Goal: Task Accomplishment & Management: Use online tool/utility

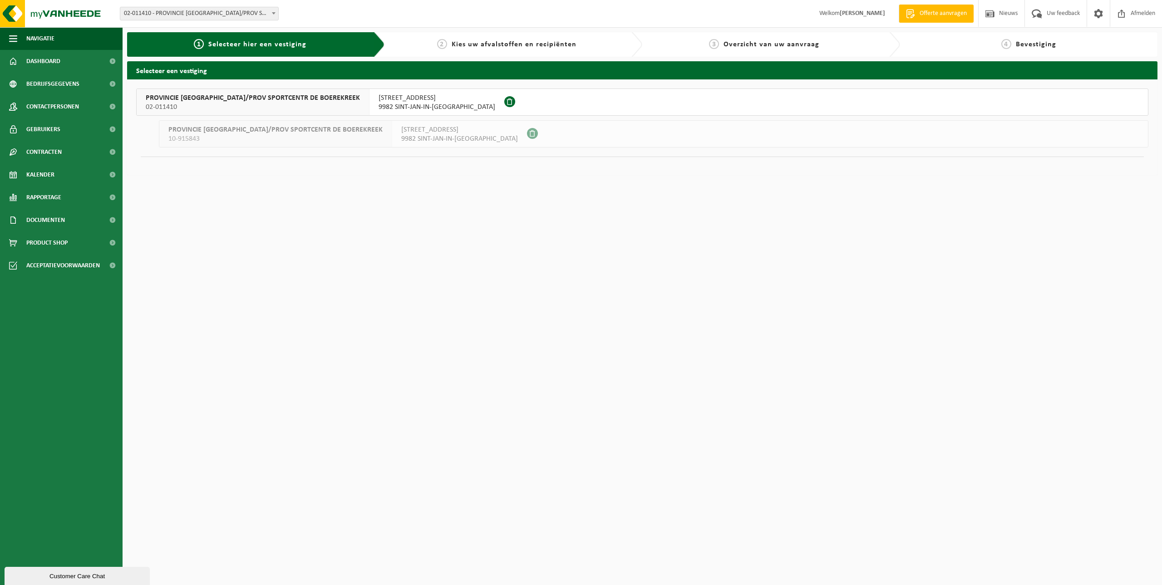
click at [292, 106] on span "02-011410" at bounding box center [253, 107] width 214 height 9
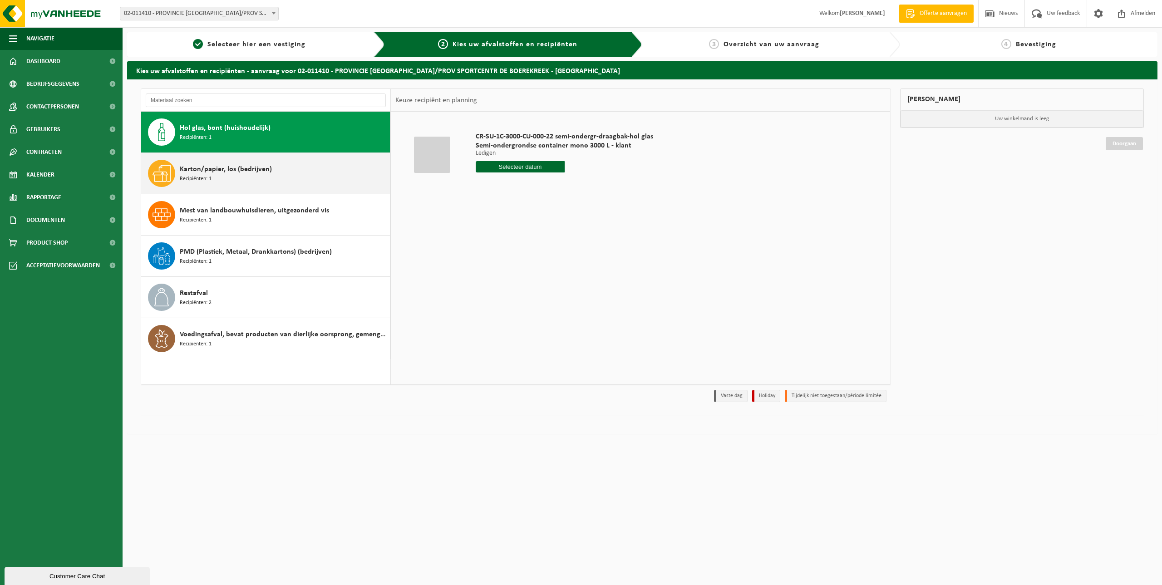
click at [244, 172] on span "Karton/papier, los (bedrijven)" at bounding box center [226, 169] width 92 height 11
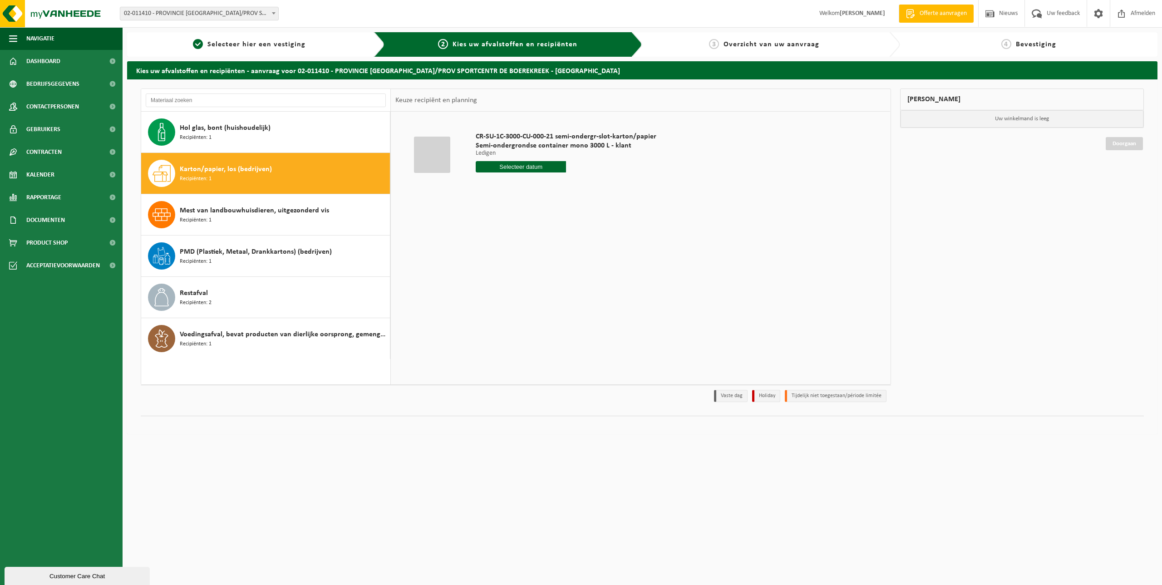
click at [509, 170] on input "text" at bounding box center [521, 166] width 90 height 11
click at [502, 277] on div "26" at bounding box center [500, 276] width 16 height 15
type input "Van 2025-08-26"
click at [495, 204] on button "In winkelmand" at bounding box center [502, 201] width 50 height 15
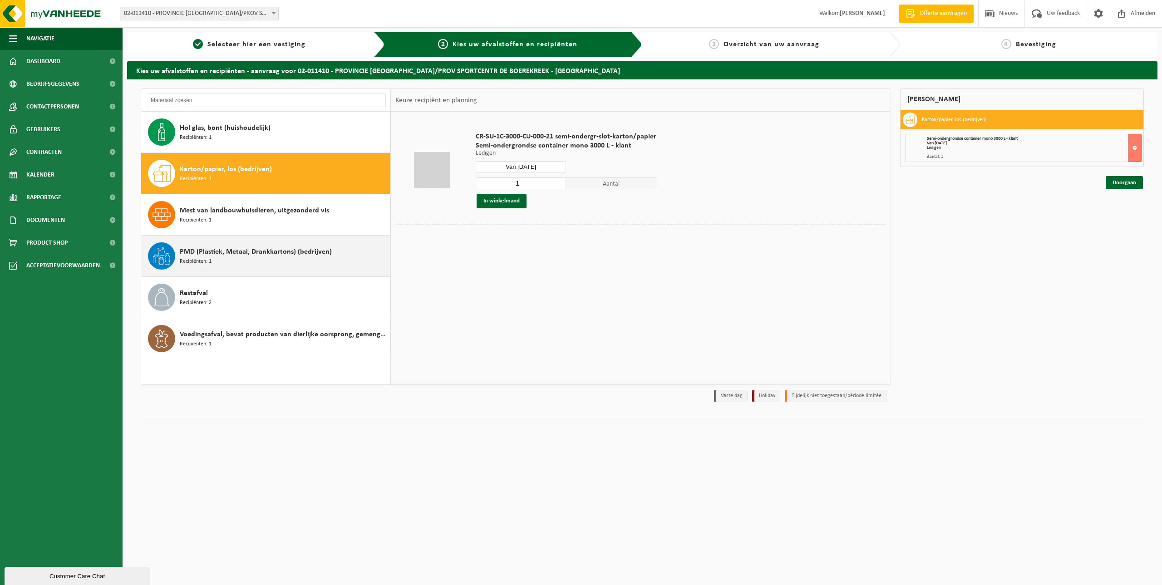
click at [261, 260] on div "PMD (Plastiek, Metaal, Drankkartons) (bedrijven) Recipiënten: 1" at bounding box center [284, 255] width 208 height 27
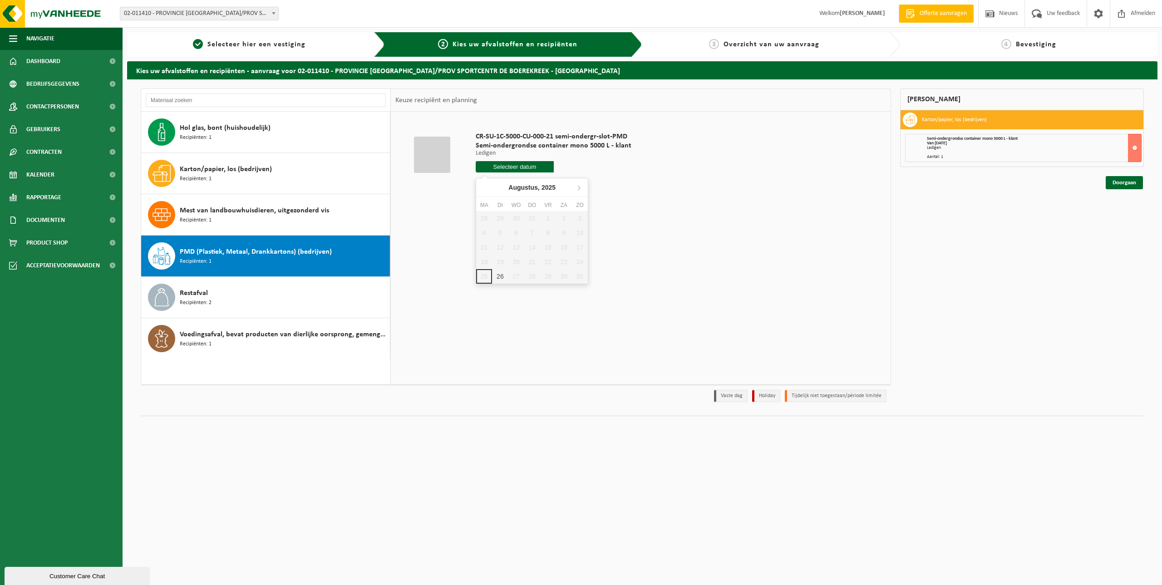
click at [518, 167] on input "text" at bounding box center [515, 166] width 78 height 11
click at [504, 279] on div "26" at bounding box center [500, 276] width 16 height 15
type input "Van 2025-08-26"
click at [506, 203] on button "In winkelmand" at bounding box center [502, 201] width 50 height 15
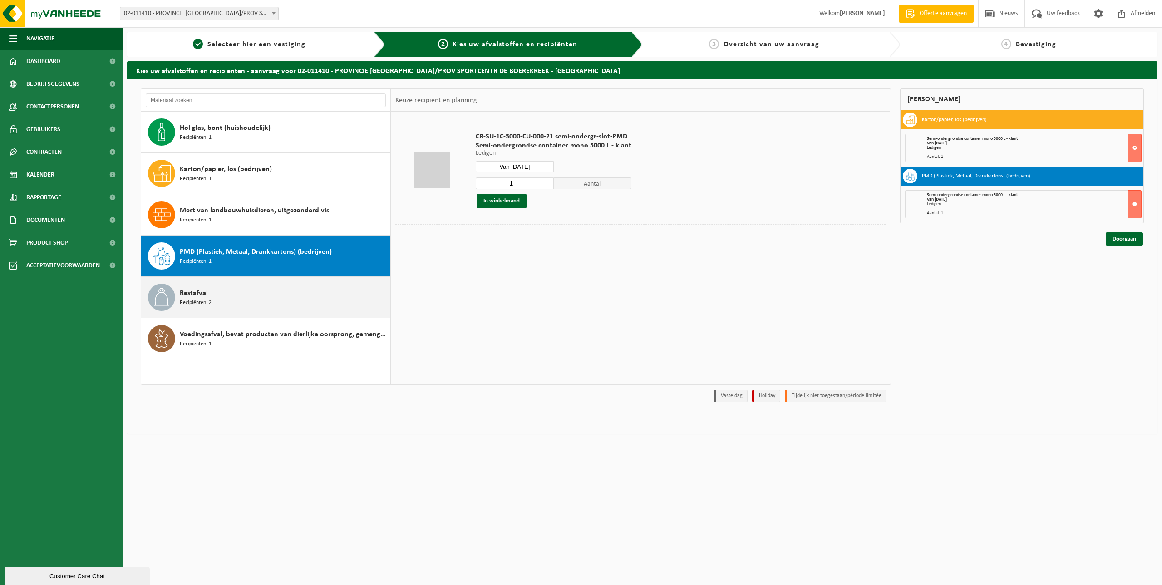
click at [288, 298] on div "Restafval Recipiënten: 2" at bounding box center [284, 297] width 208 height 27
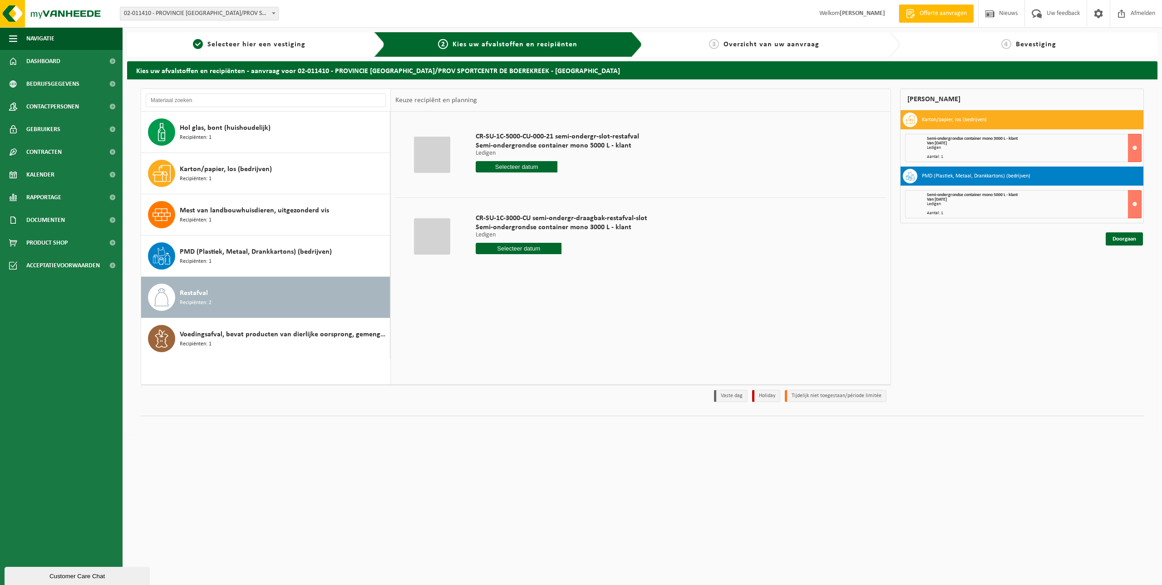
click at [510, 168] on input "text" at bounding box center [517, 166] width 82 height 11
click at [536, 279] on div "28" at bounding box center [532, 276] width 16 height 15
type input "Van 2025-08-28"
type input "2025-08-28"
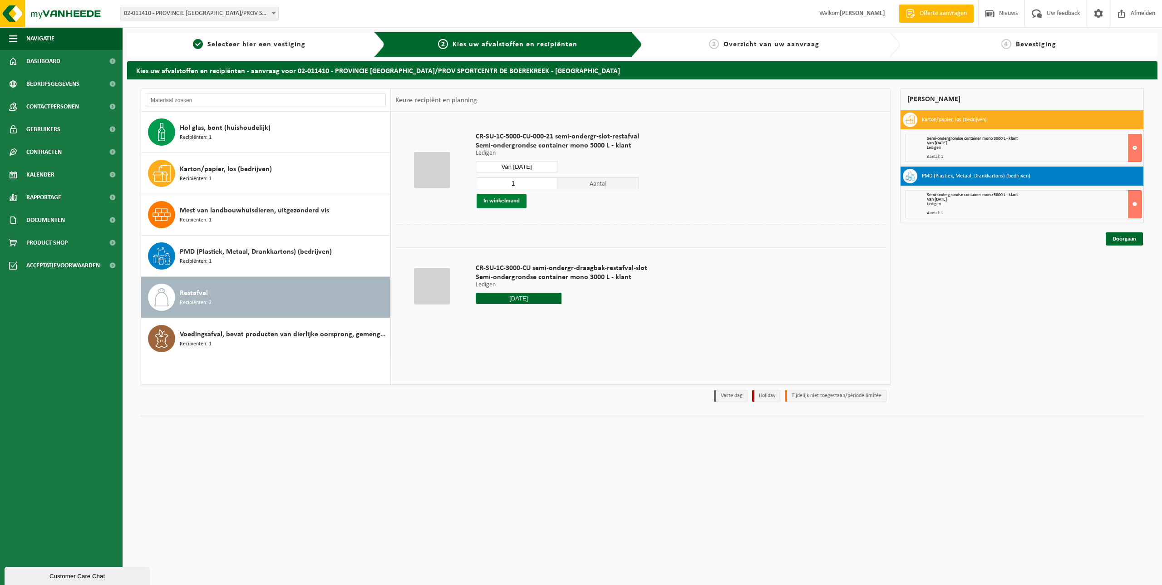
click at [516, 205] on button "In winkelmand" at bounding box center [502, 201] width 50 height 15
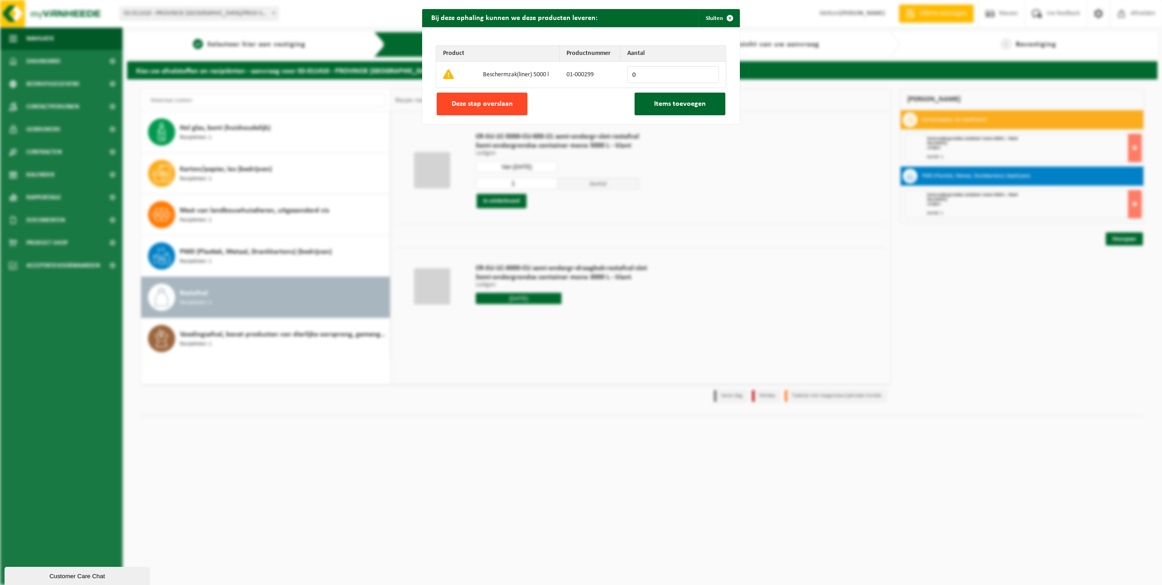
click at [479, 107] on span "Deze stap overslaan" at bounding box center [482, 103] width 61 height 7
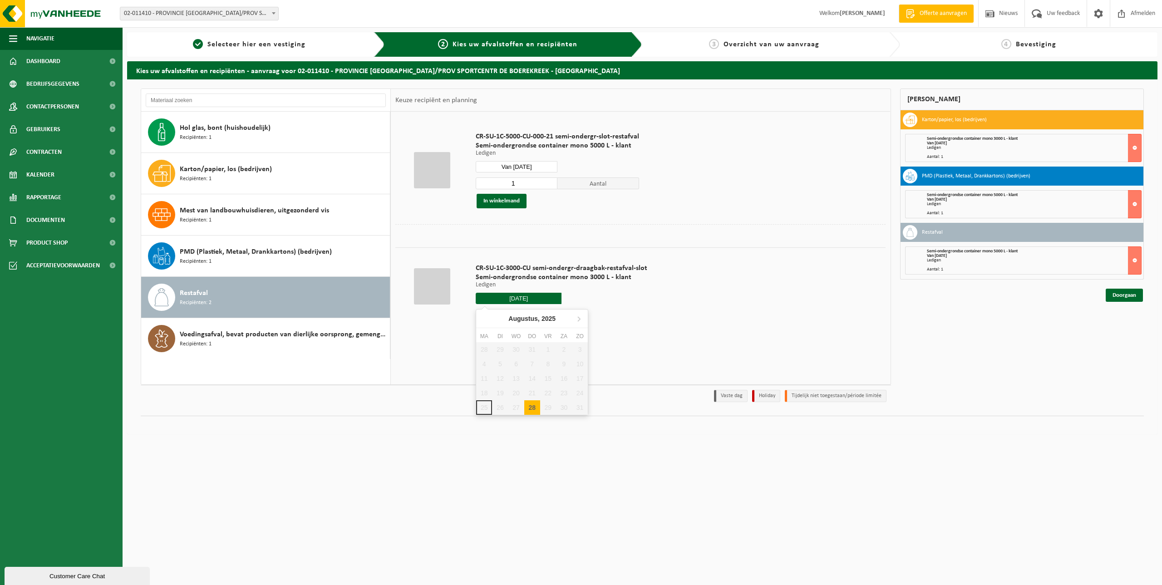
click at [531, 300] on input "2025-08-28" at bounding box center [519, 298] width 86 height 11
click at [537, 297] on input "2025-08-28" at bounding box center [519, 298] width 86 height 11
click at [641, 312] on div "CR-SU-1C-3000-CU semi-ondergr-draagbak-restafval-slot Semi-ondergrondse contain…" at bounding box center [561, 286] width 181 height 63
click at [520, 297] on input "2025-08-28" at bounding box center [519, 298] width 86 height 11
click at [537, 414] on div "28" at bounding box center [532, 407] width 16 height 15
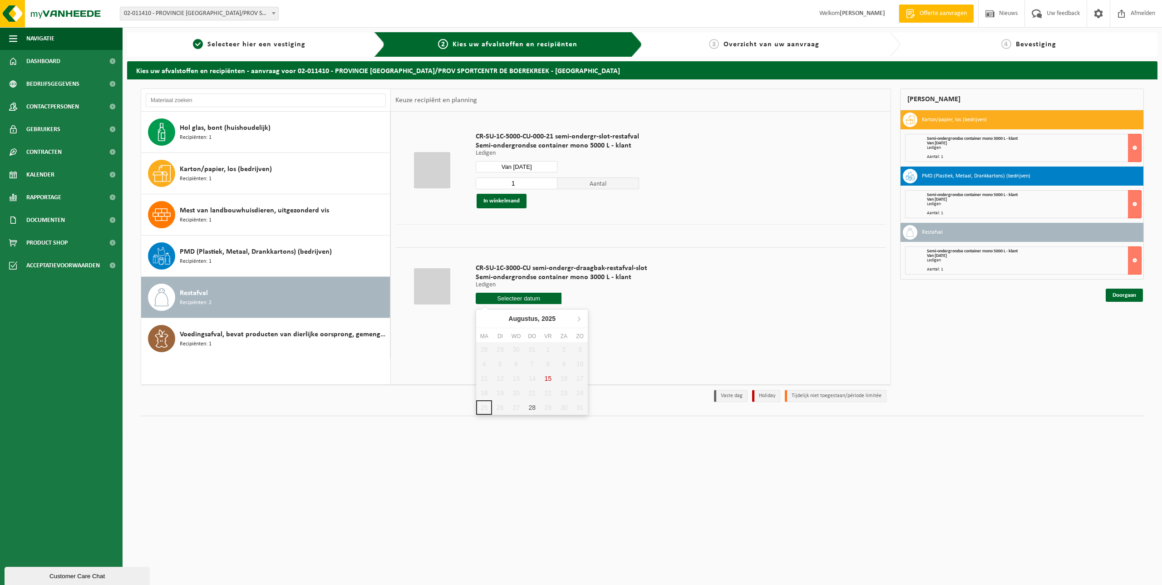
click at [531, 295] on input "text" at bounding box center [519, 298] width 86 height 11
click at [527, 298] on input "text" at bounding box center [519, 298] width 86 height 11
click at [532, 409] on div "28" at bounding box center [532, 407] width 16 height 15
type input "Van 2025-08-28"
type input "2025-08-28"
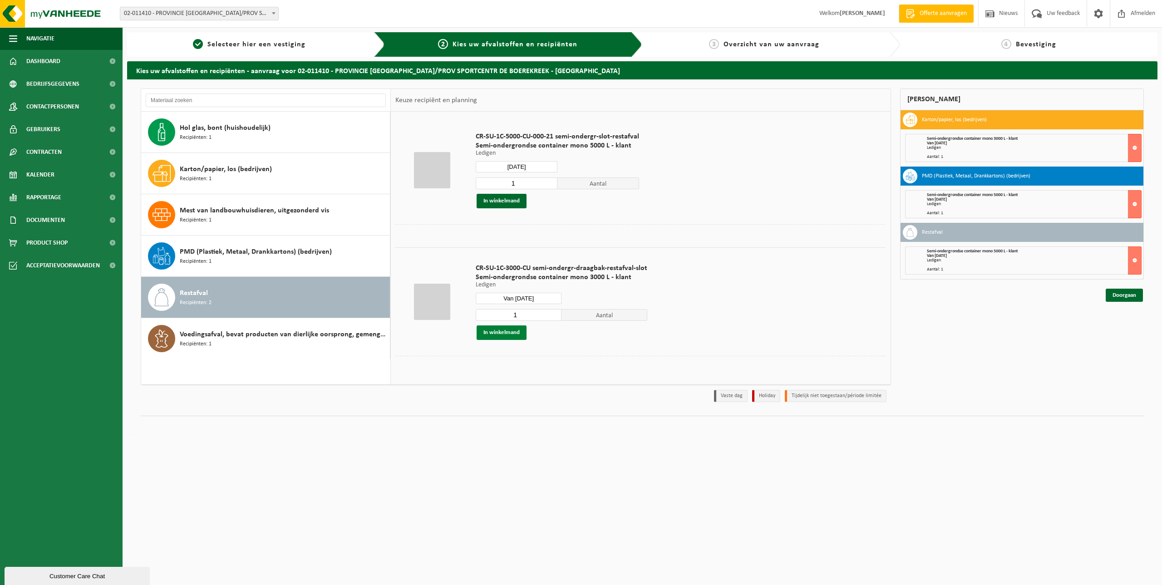
click at [512, 333] on button "In winkelmand" at bounding box center [502, 333] width 50 height 15
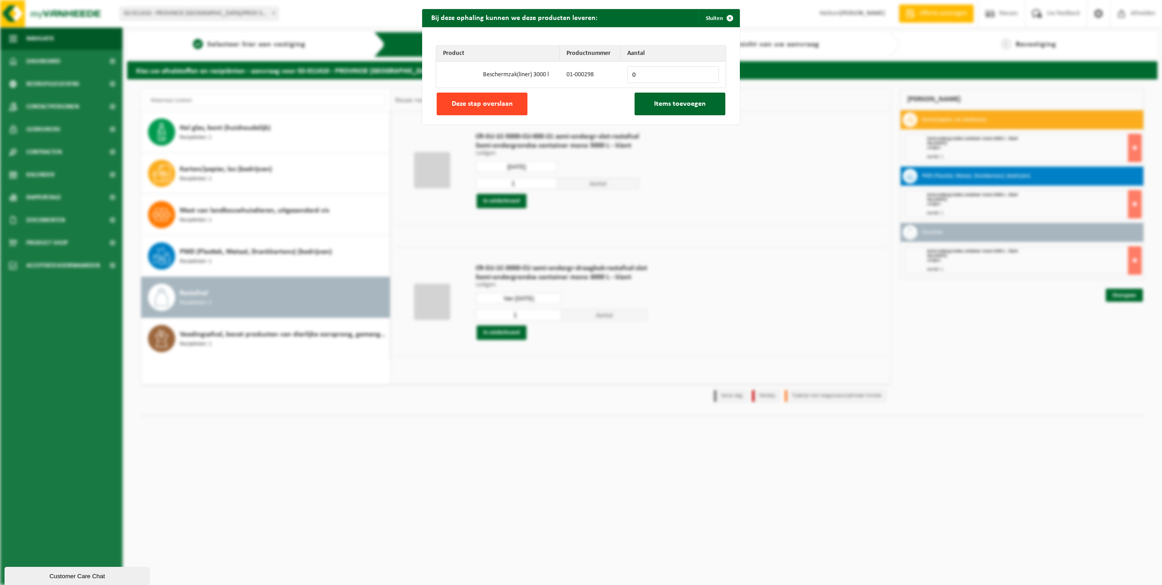
click at [500, 107] on span "Deze stap overslaan" at bounding box center [482, 103] width 61 height 7
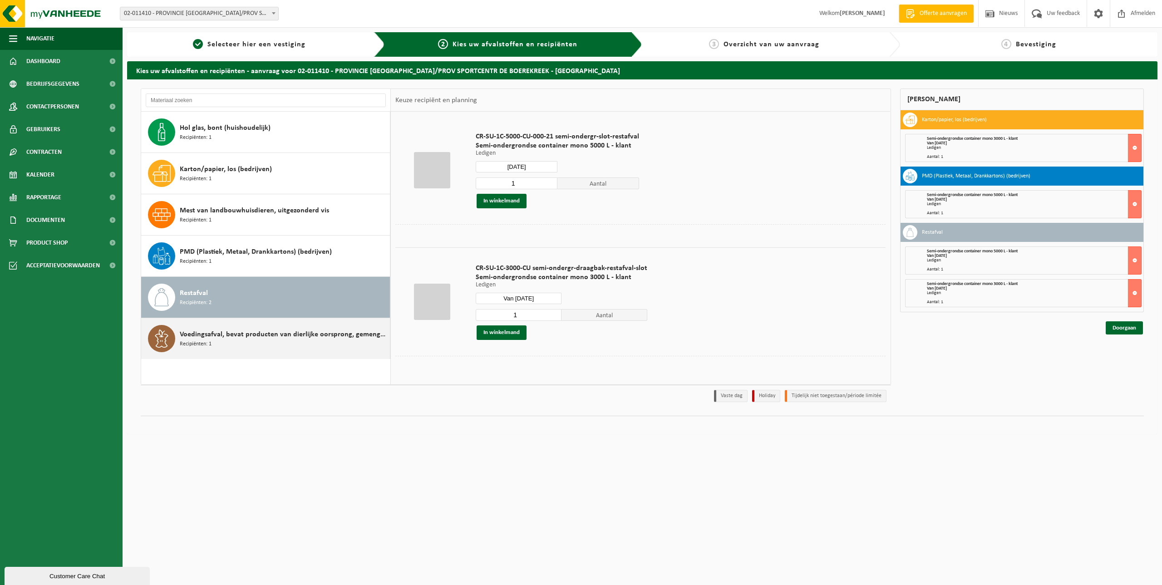
click at [231, 337] on span "Voedingsafval, bevat producten van dierlijke oorsprong, gemengde verpakking (ex…" at bounding box center [284, 334] width 208 height 11
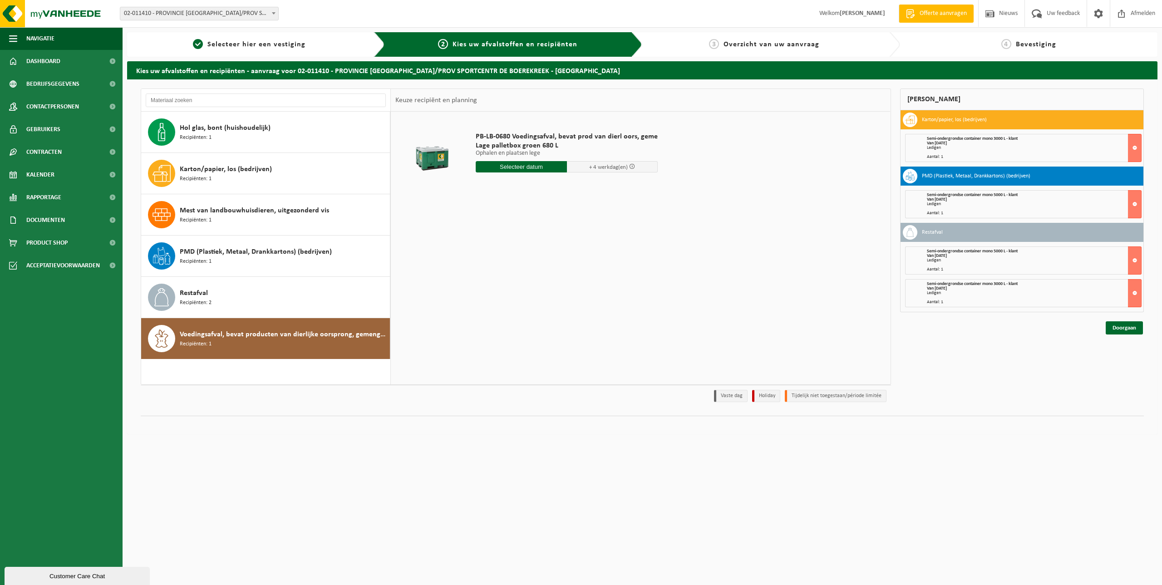
click at [536, 168] on input "text" at bounding box center [521, 166] width 91 height 11
click at [498, 277] on div "26" at bounding box center [500, 276] width 16 height 15
type input "Van 2025-08-26"
click at [503, 219] on button "In winkelmand" at bounding box center [502, 218] width 50 height 15
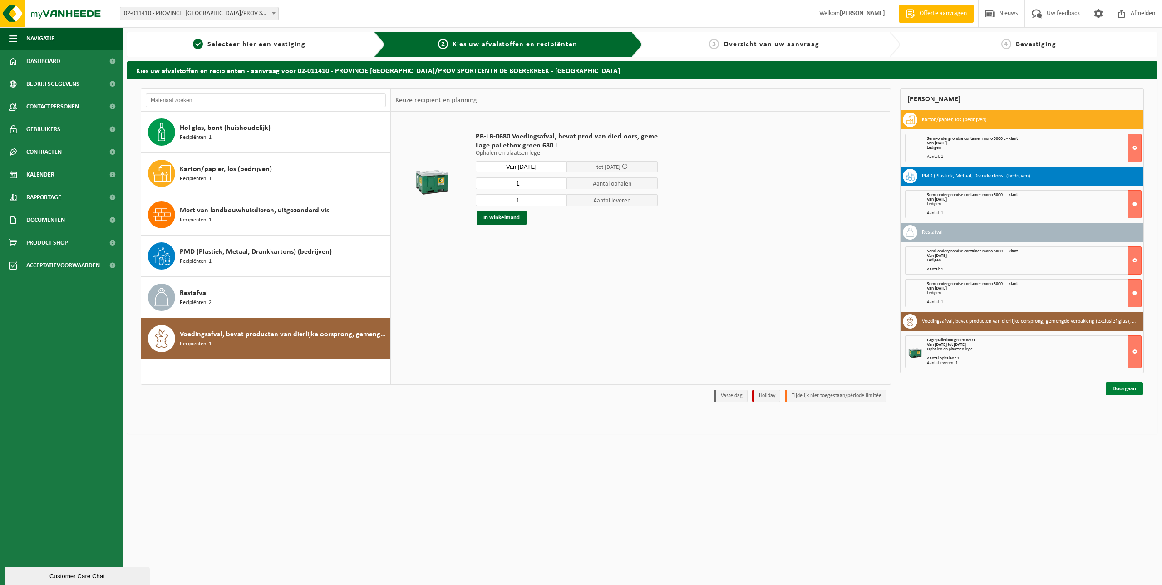
click at [1132, 391] on link "Doorgaan" at bounding box center [1124, 388] width 37 height 13
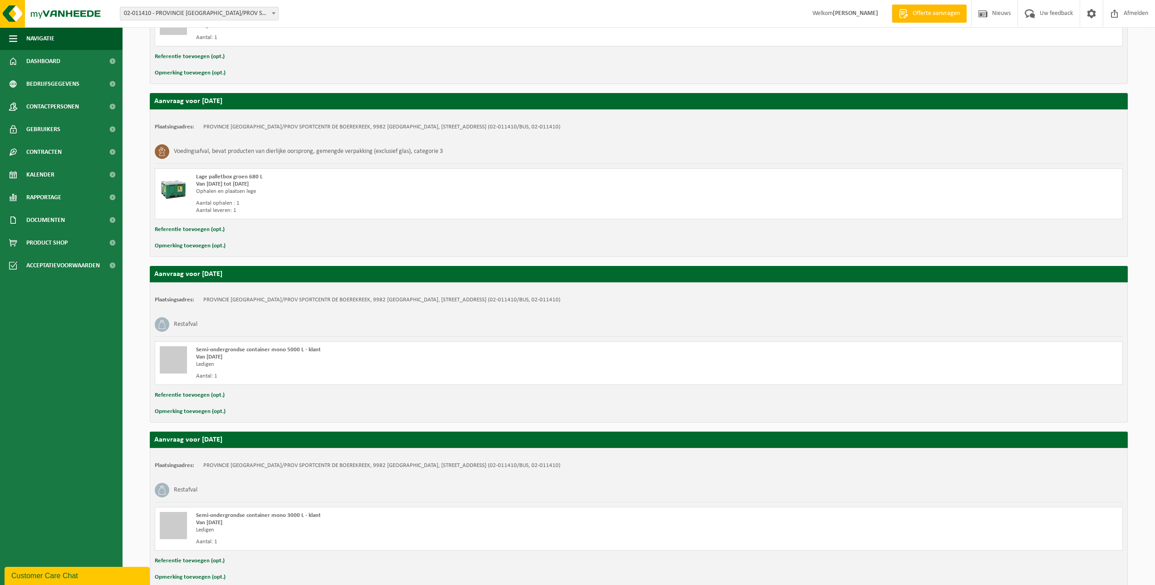
scroll to position [474, 0]
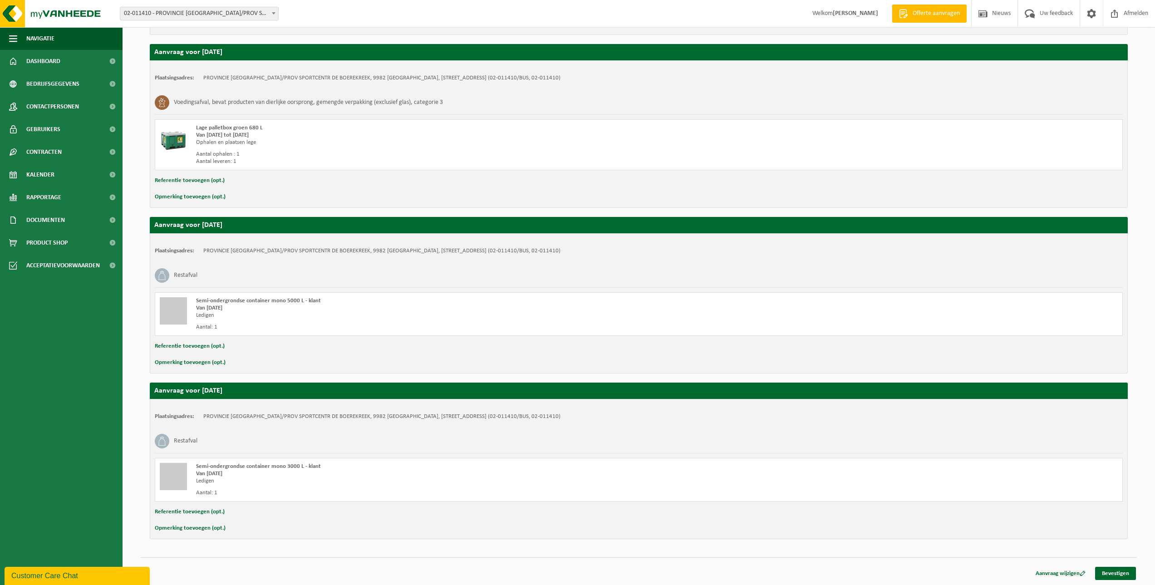
drag, startPoint x: 1121, startPoint y: 573, endPoint x: 1122, endPoint y: 567, distance: 6.9
click at [1122, 573] on link "Bevestigen" at bounding box center [1116, 573] width 41 height 13
